Goal: Task Accomplishment & Management: Manage account settings

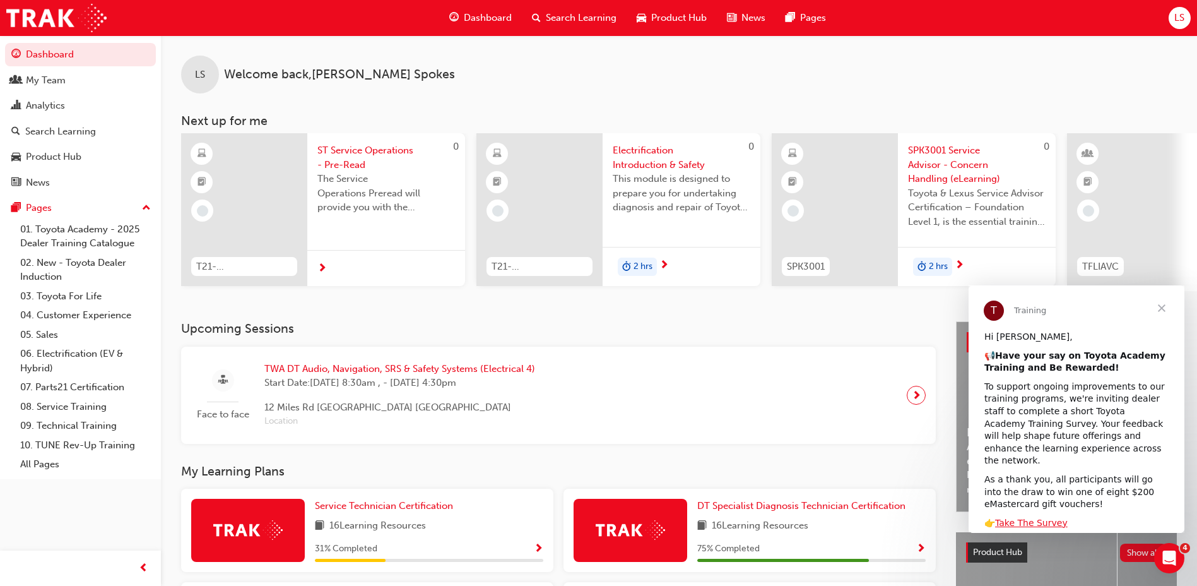
click at [1181, 6] on div "Dashboard Search Learning Product Hub News Pages LS" at bounding box center [598, 18] width 1197 height 36
click at [1176, 30] on div "Dashboard Search Learning Product Hub News Pages LS" at bounding box center [598, 18] width 1197 height 36
click at [1179, 23] on span "LS" at bounding box center [1179, 18] width 10 height 15
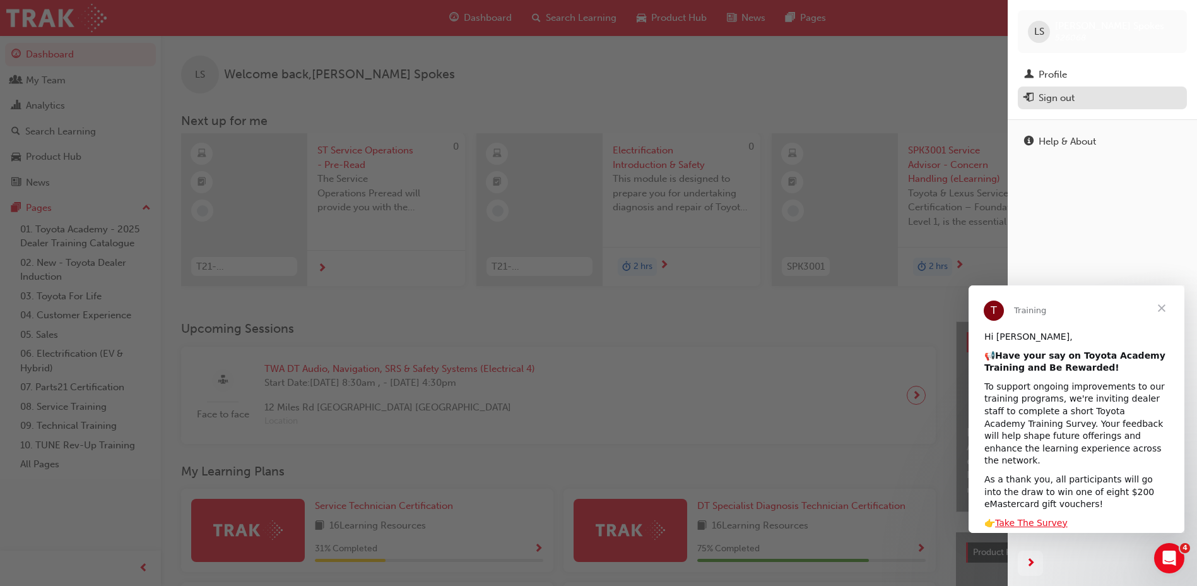
click at [1058, 104] on div "Sign out" at bounding box center [1057, 98] width 36 height 15
